Goal: Navigation & Orientation: Understand site structure

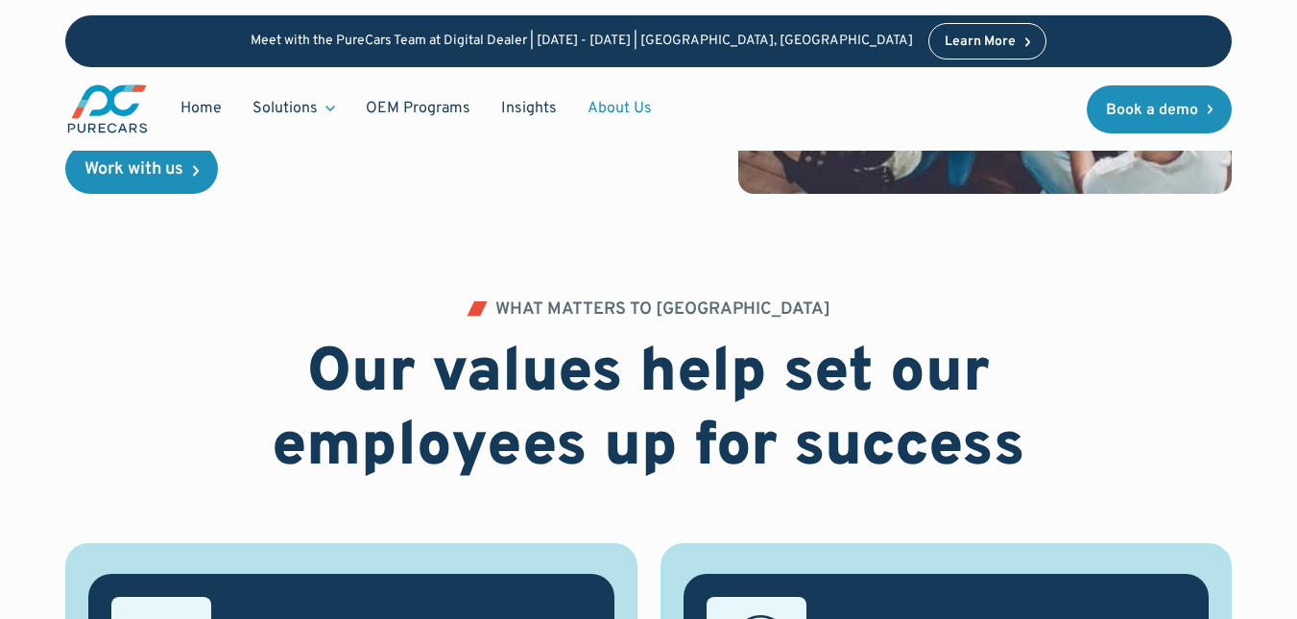
scroll to position [697, 0]
click at [610, 106] on link "About Us" at bounding box center [619, 108] width 95 height 36
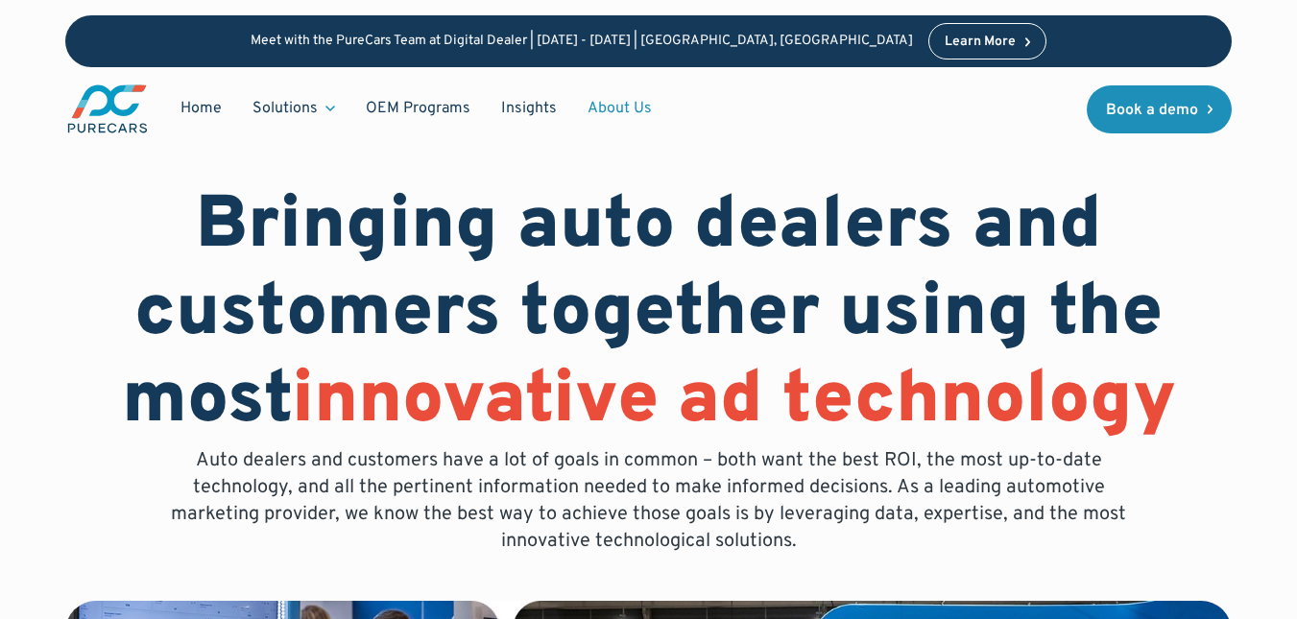
click at [620, 99] on link "About Us" at bounding box center [619, 108] width 95 height 36
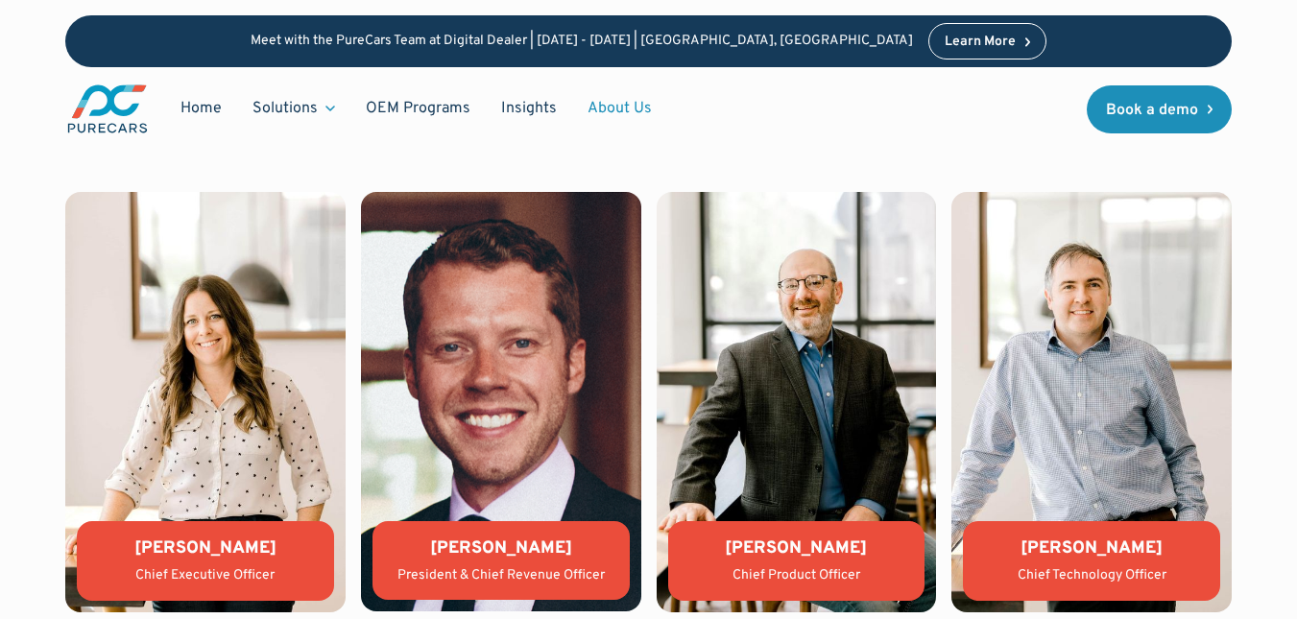
scroll to position [4031, 0]
